Goal: Information Seeking & Learning: Find specific page/section

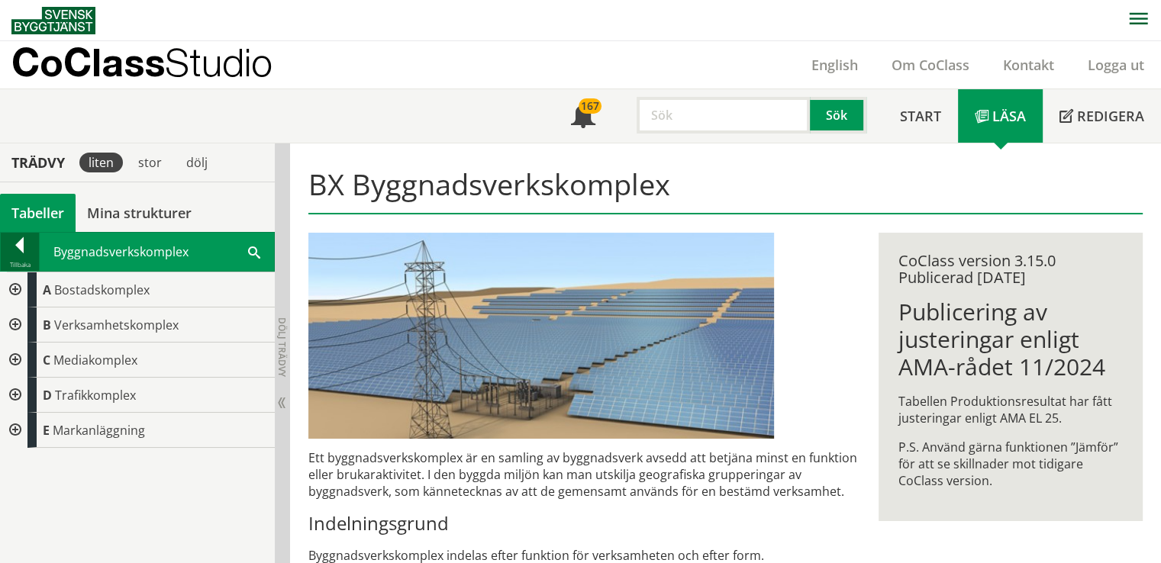
click at [22, 251] on div at bounding box center [20, 247] width 38 height 21
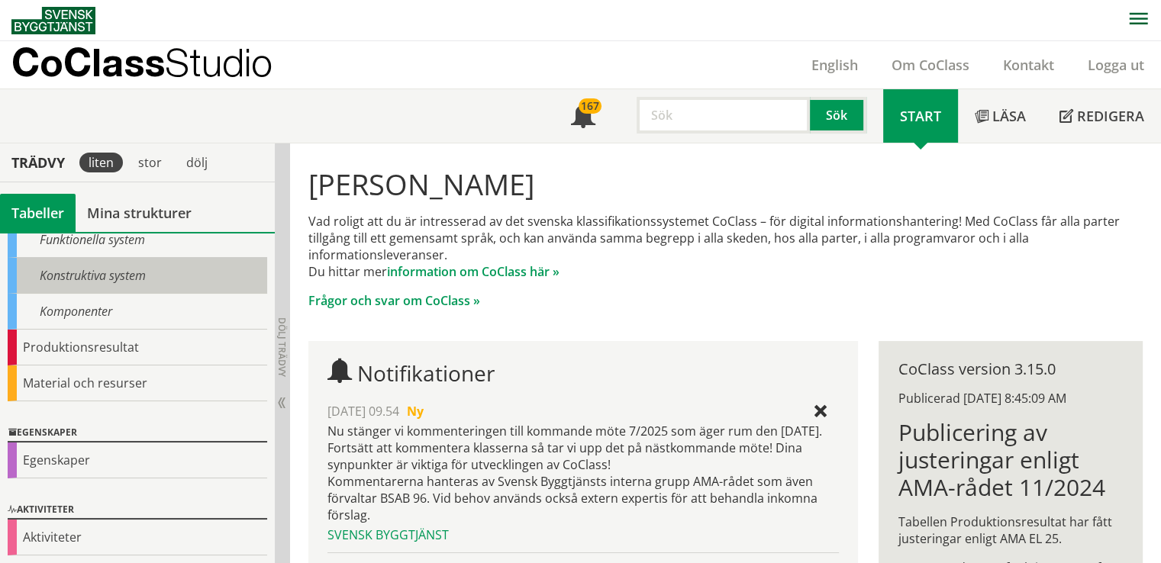
scroll to position [148, 0]
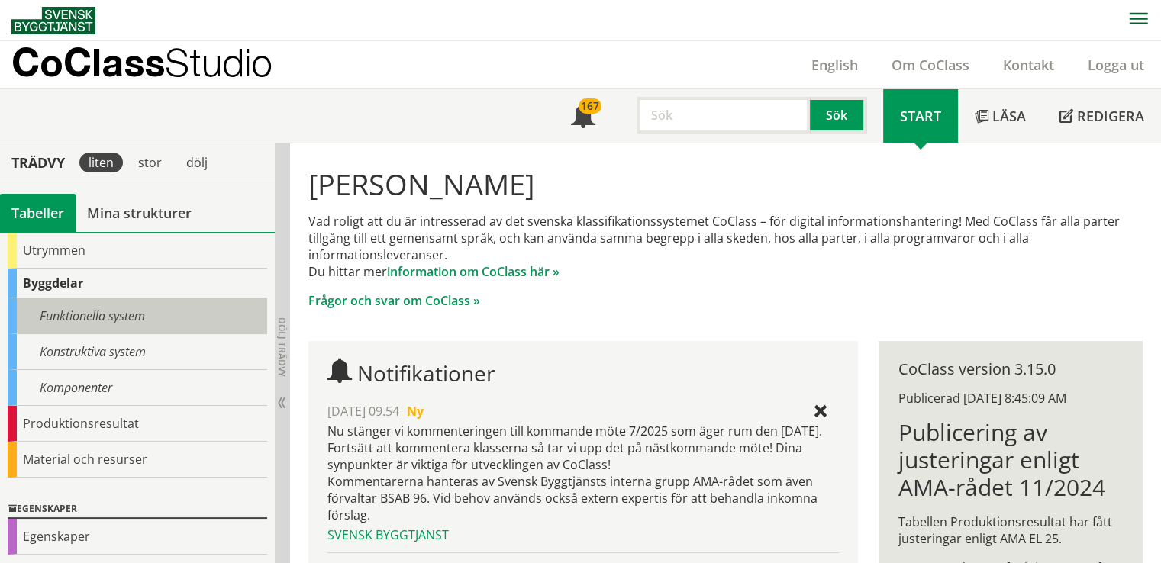
click at [104, 317] on div "Funktionella system" at bounding box center [138, 317] width 260 height 36
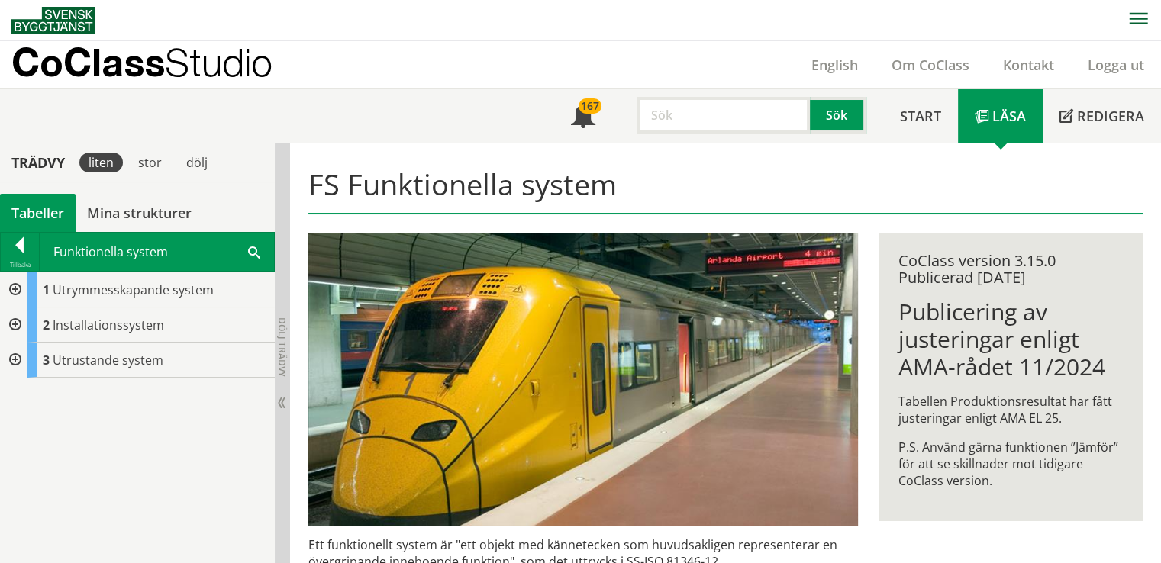
click at [13, 324] on div at bounding box center [13, 325] width 27 height 35
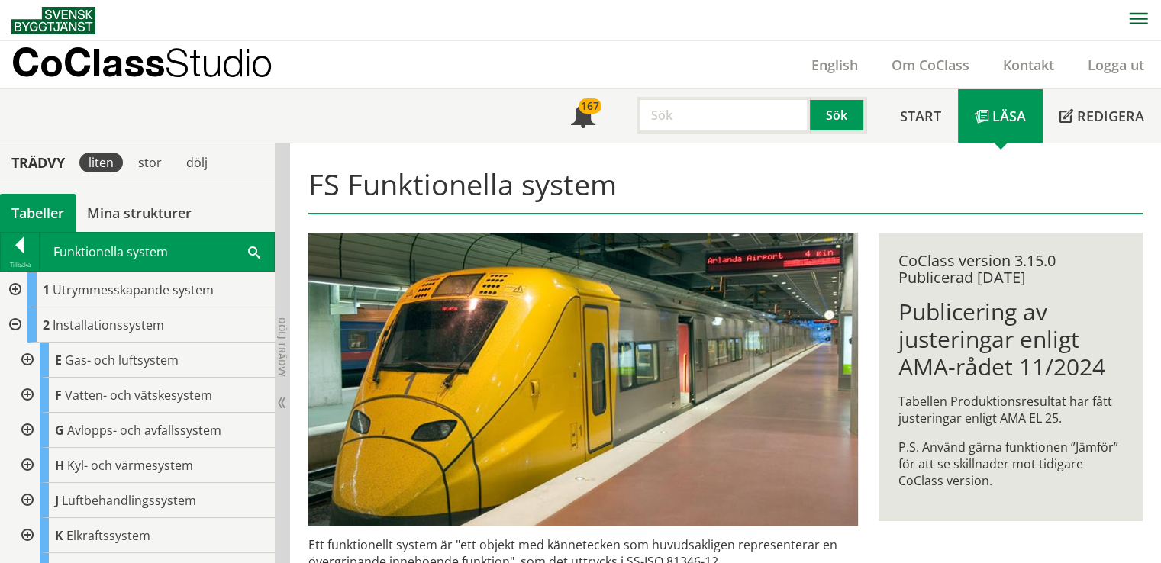
click at [28, 468] on div at bounding box center [25, 465] width 27 height 35
click at [22, 257] on div at bounding box center [20, 247] width 38 height 21
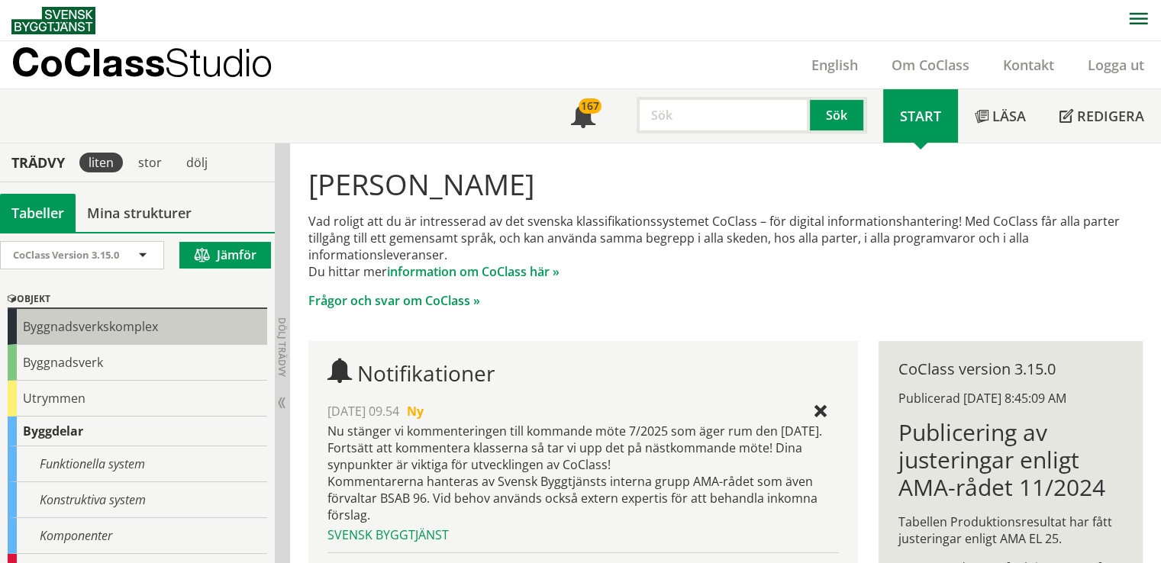
click at [89, 330] on div "Byggnadsverkskomplex" at bounding box center [138, 327] width 260 height 36
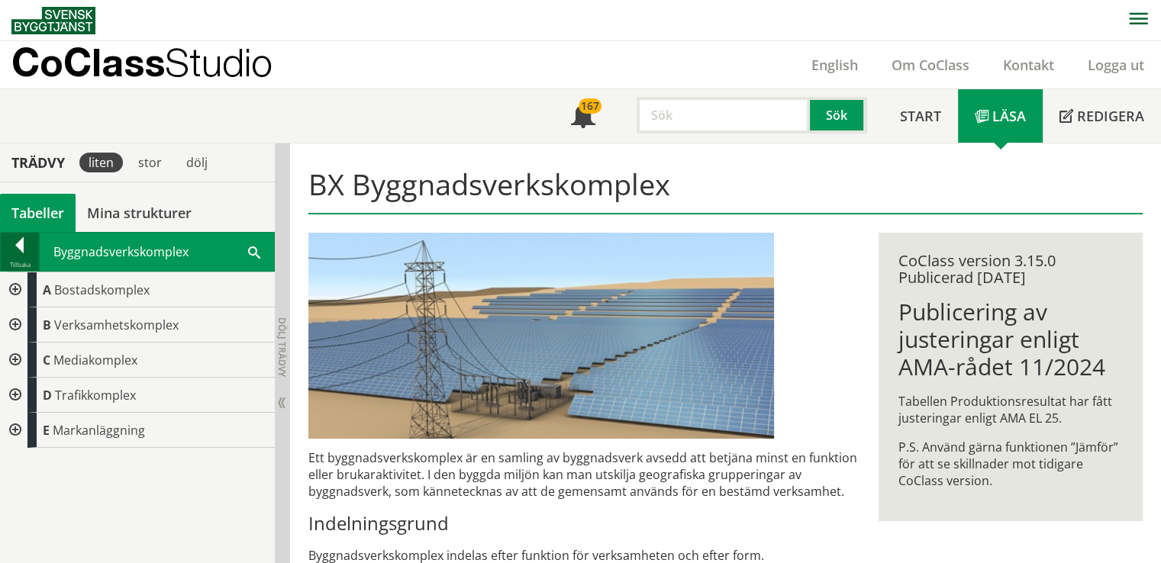
click at [24, 259] on div "Tillbaka" at bounding box center [20, 265] width 38 height 12
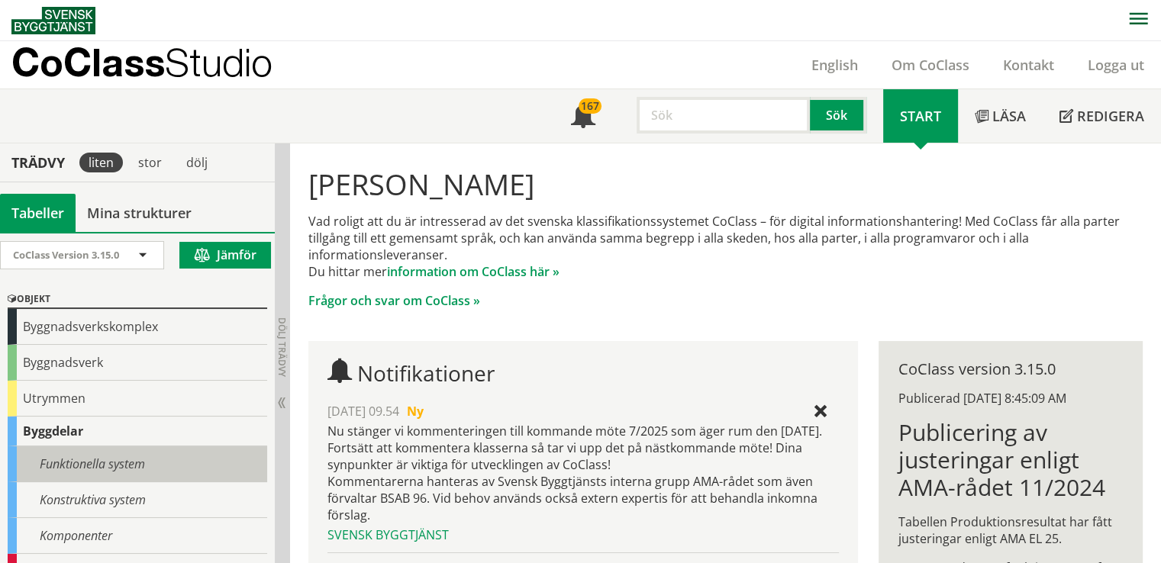
click at [60, 465] on div "Funktionella system" at bounding box center [138, 465] width 260 height 36
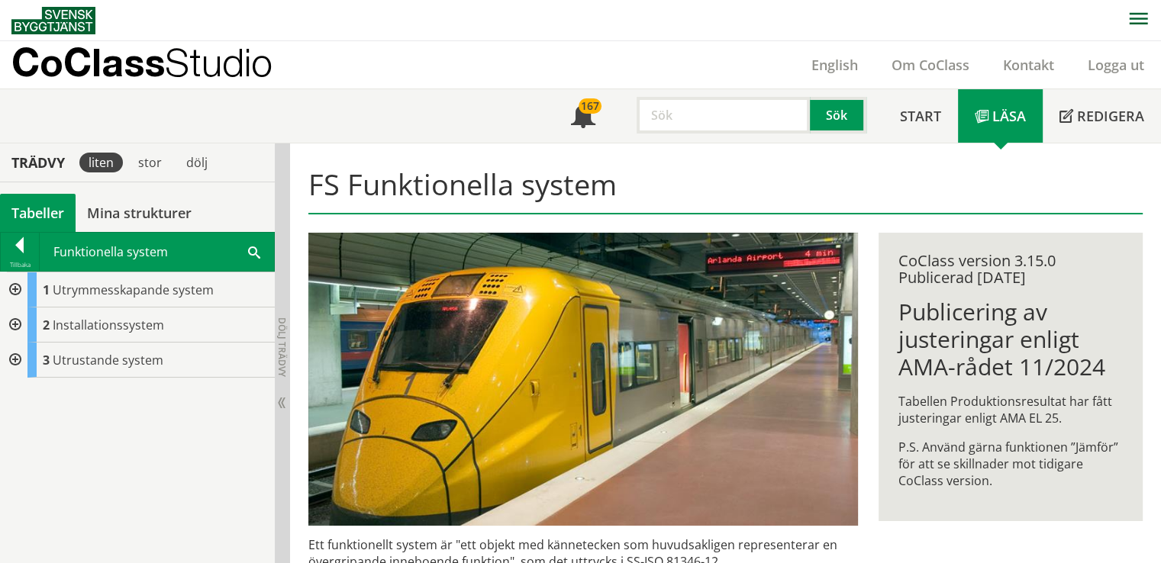
click at [11, 322] on div at bounding box center [13, 325] width 27 height 35
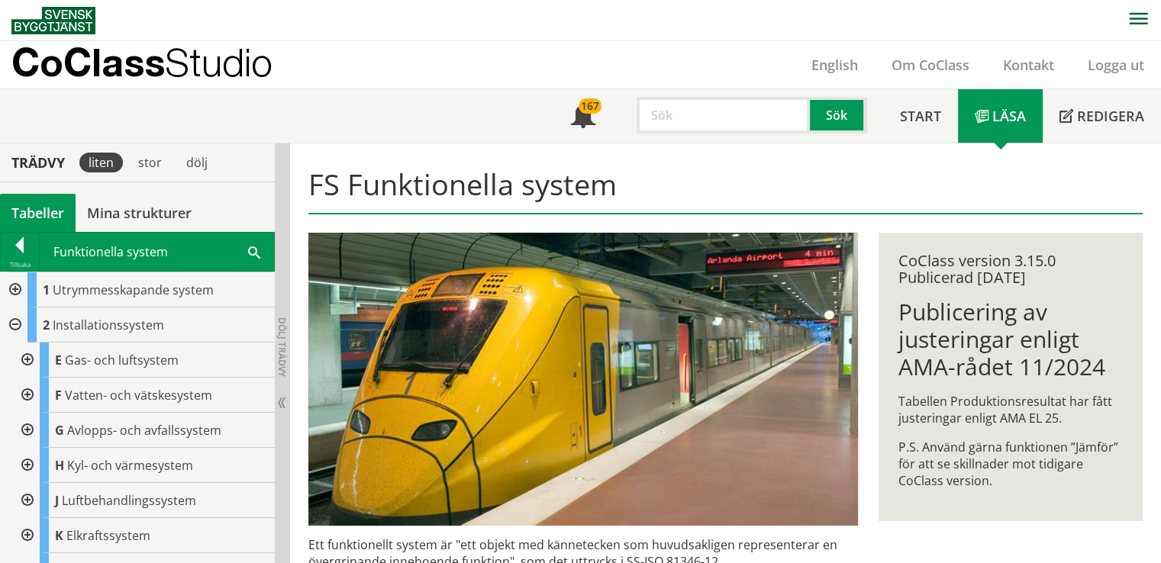
click at [25, 498] on div at bounding box center [25, 500] width 27 height 35
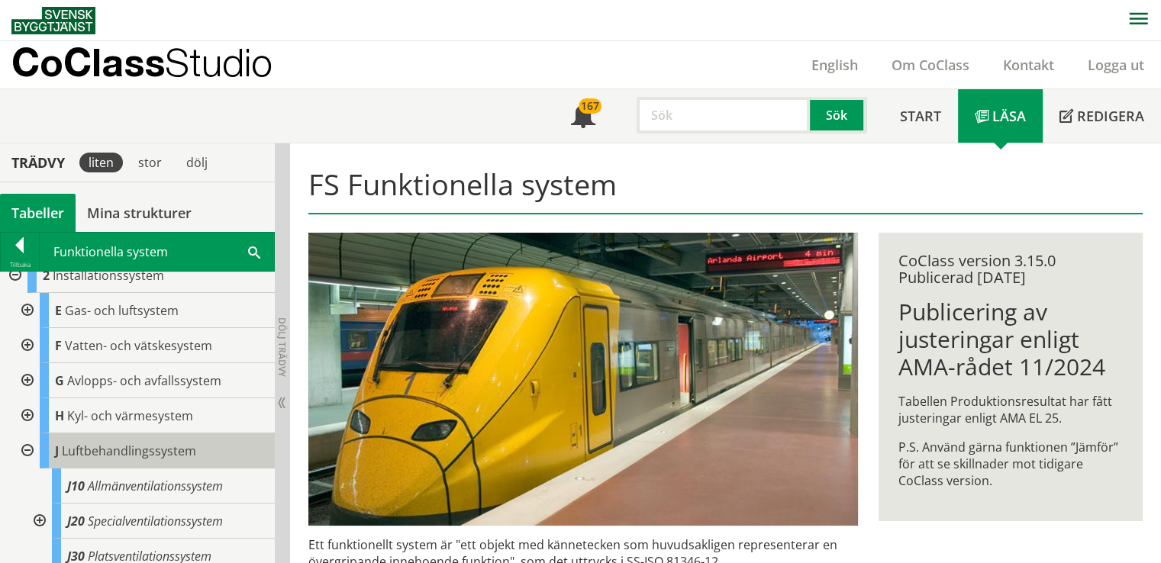
scroll to position [76, 0]
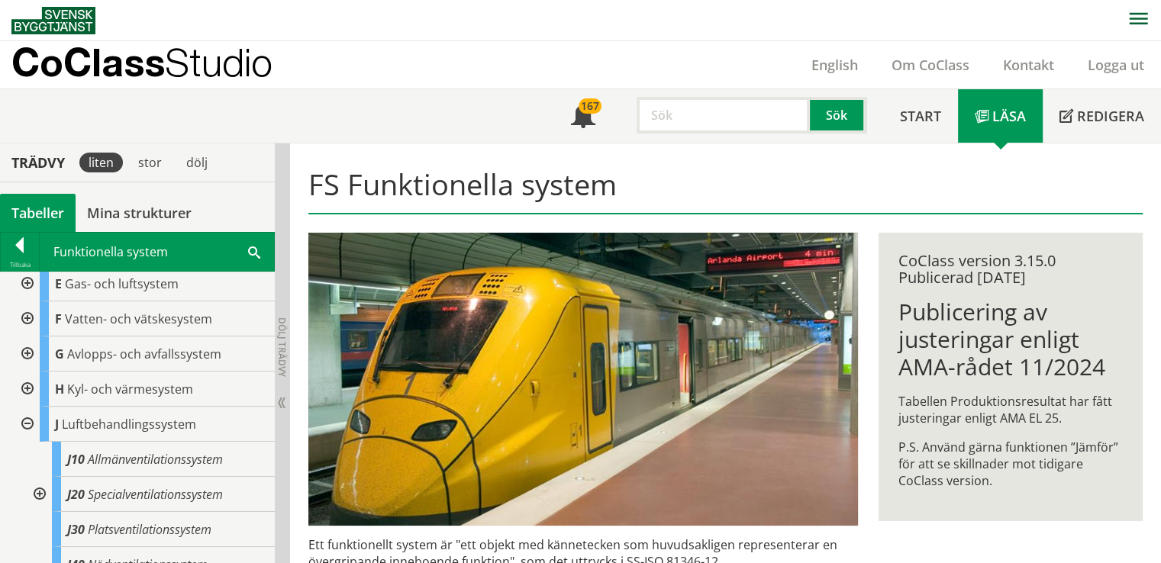
click at [27, 422] on div at bounding box center [25, 424] width 27 height 35
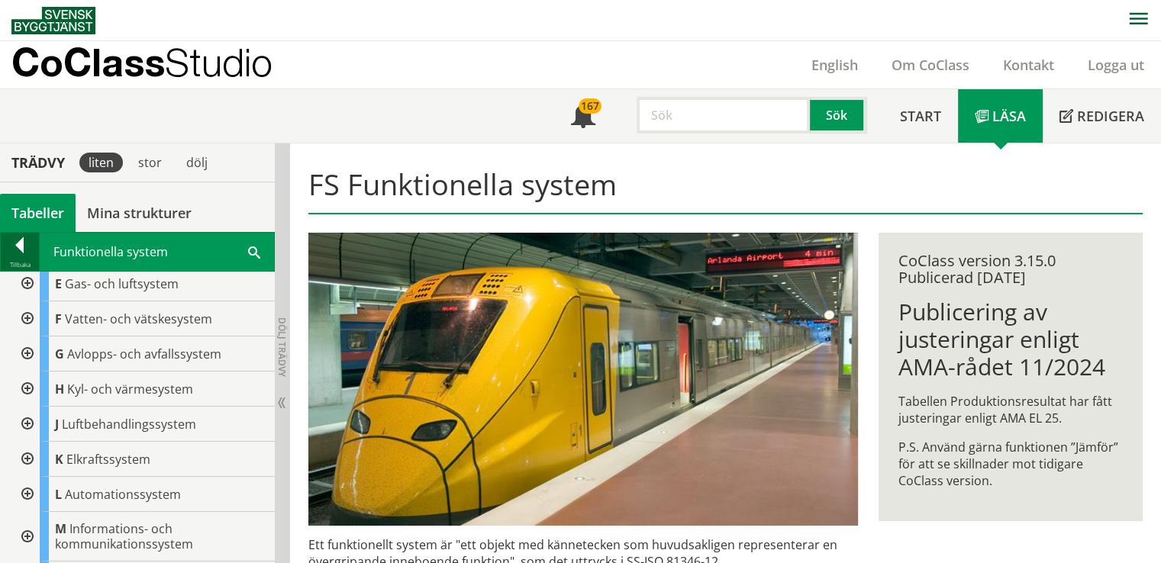
click at [15, 248] on div at bounding box center [20, 247] width 38 height 21
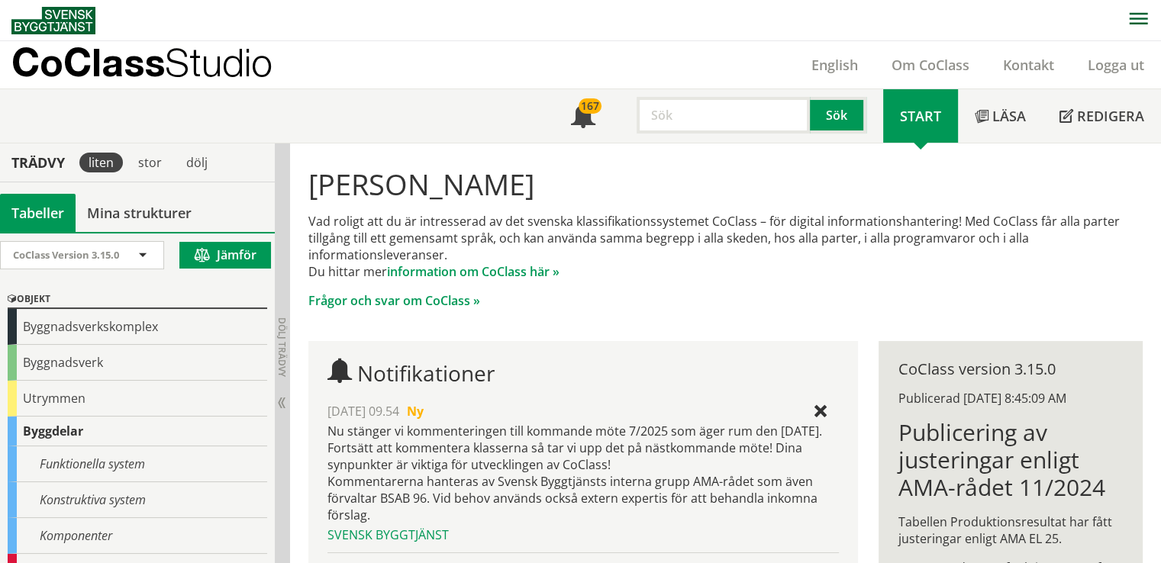
click at [702, 117] on input "text" at bounding box center [723, 115] width 173 height 37
click at [834, 111] on button "Sök" at bounding box center [838, 115] width 56 height 37
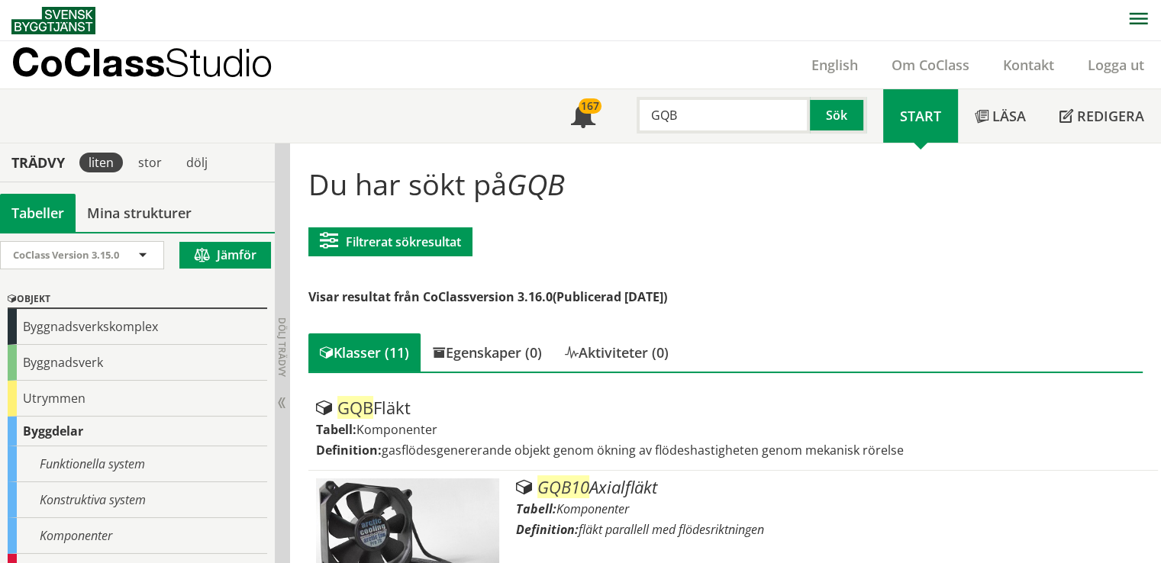
drag, startPoint x: 681, startPoint y: 115, endPoint x: 626, endPoint y: 116, distance: 55.0
click at [626, 116] on div "GQB Sök" at bounding box center [747, 111] width 271 height 44
type input "TAC"
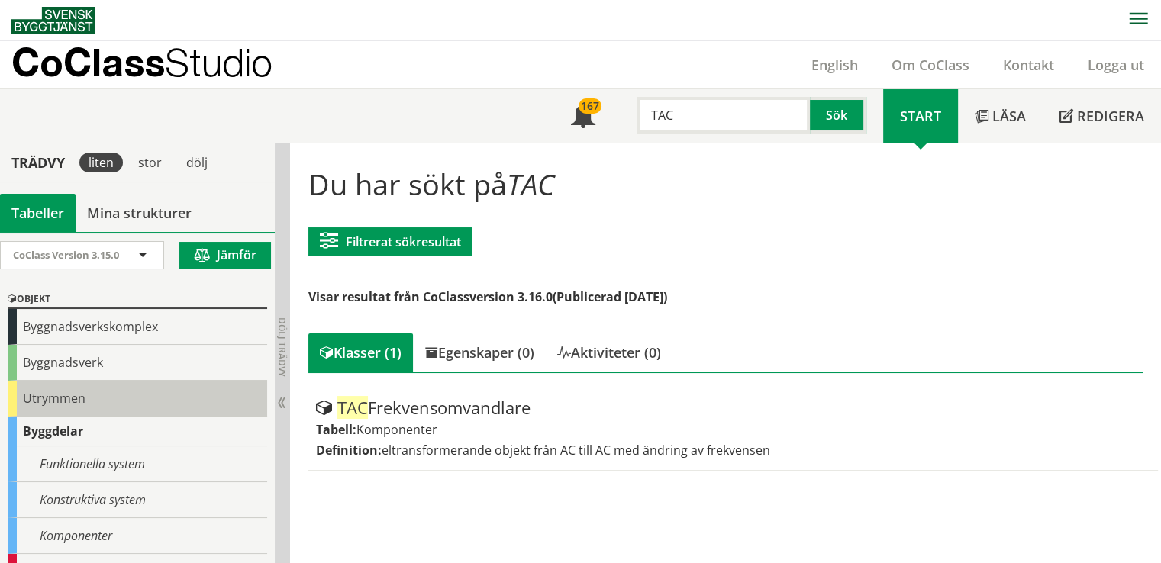
click at [41, 399] on div "Utrymmen" at bounding box center [138, 399] width 260 height 36
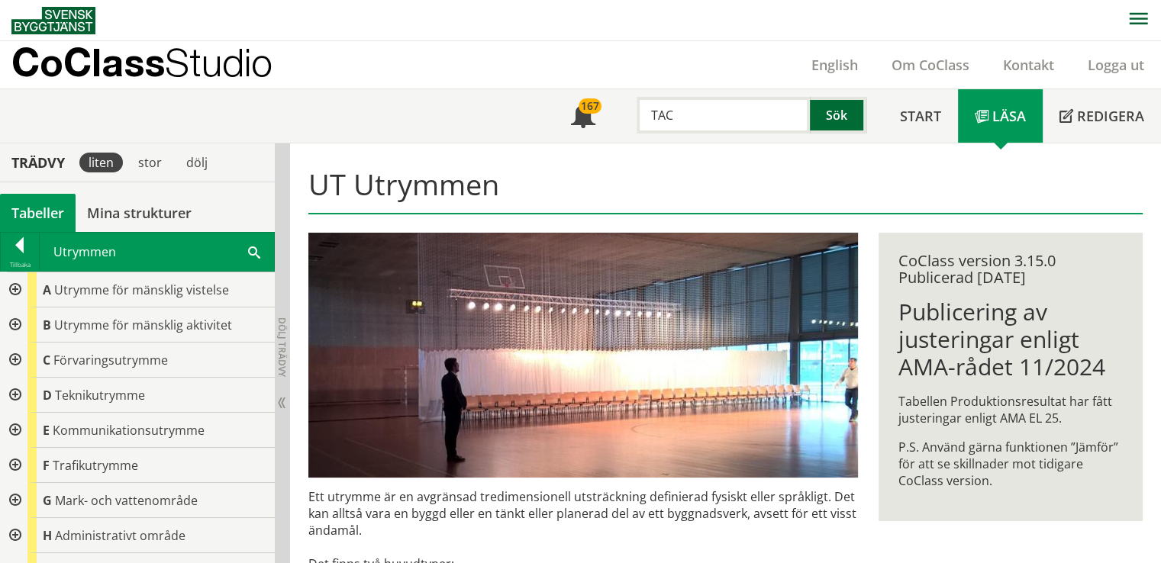
click at [830, 121] on button "Sök" at bounding box center [838, 115] width 56 height 37
